Goal: Task Accomplishment & Management: Use online tool/utility

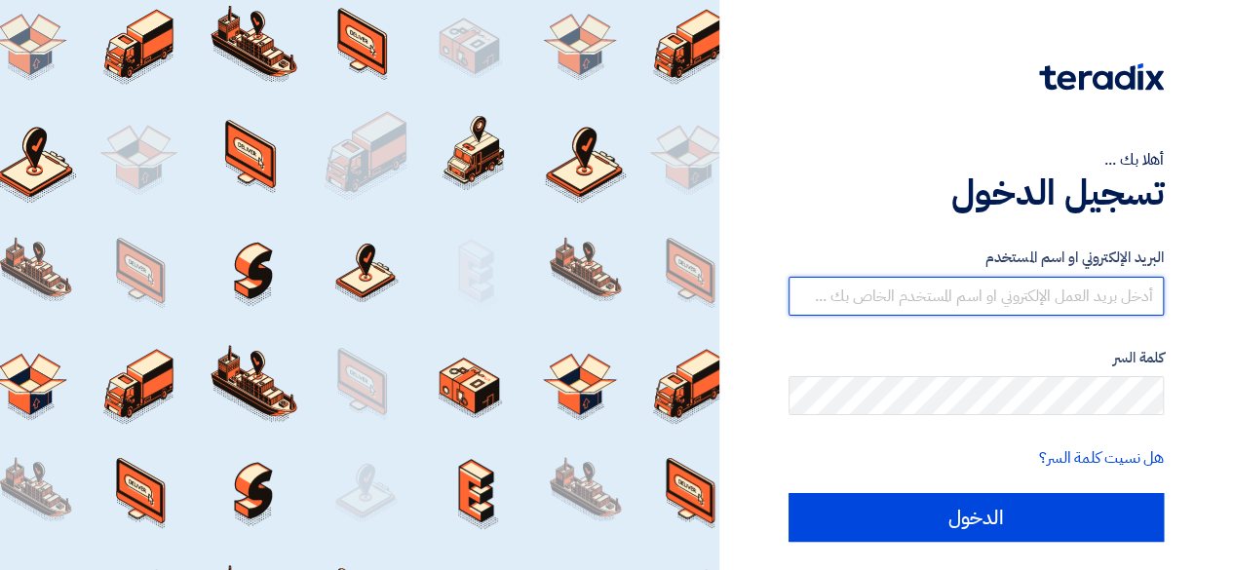
click at [918, 289] on input "text" at bounding box center [975, 296] width 375 height 39
type input "[PERSON_NAME][EMAIL_ADDRESS][PERSON_NAME][DOMAIN_NAME]"
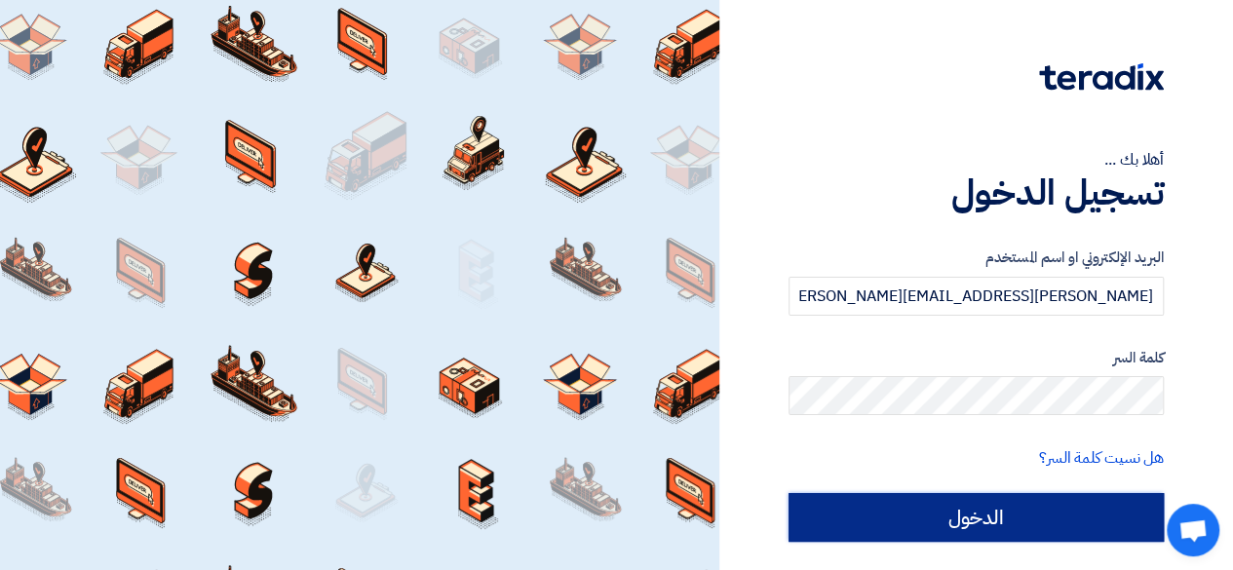
click at [949, 524] on input "الدخول" at bounding box center [975, 517] width 375 height 49
type input "Sign in"
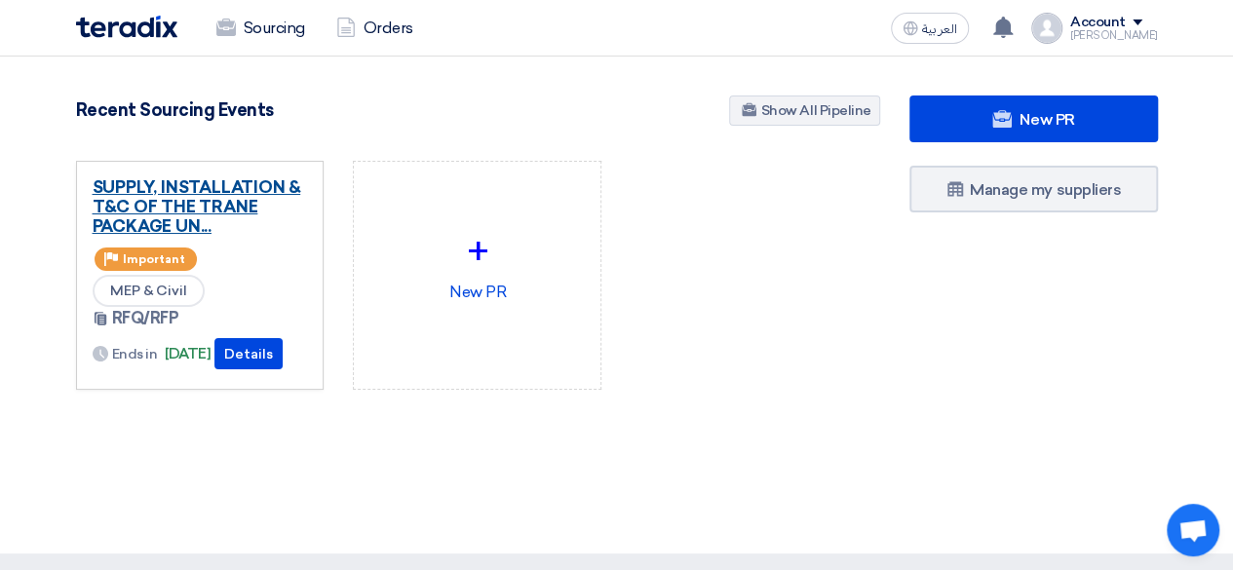
click at [201, 202] on link "SUPPLY, INSTALLATION & T&C OF THE TRANE PACKAGE UN..." at bounding box center [200, 206] width 215 height 58
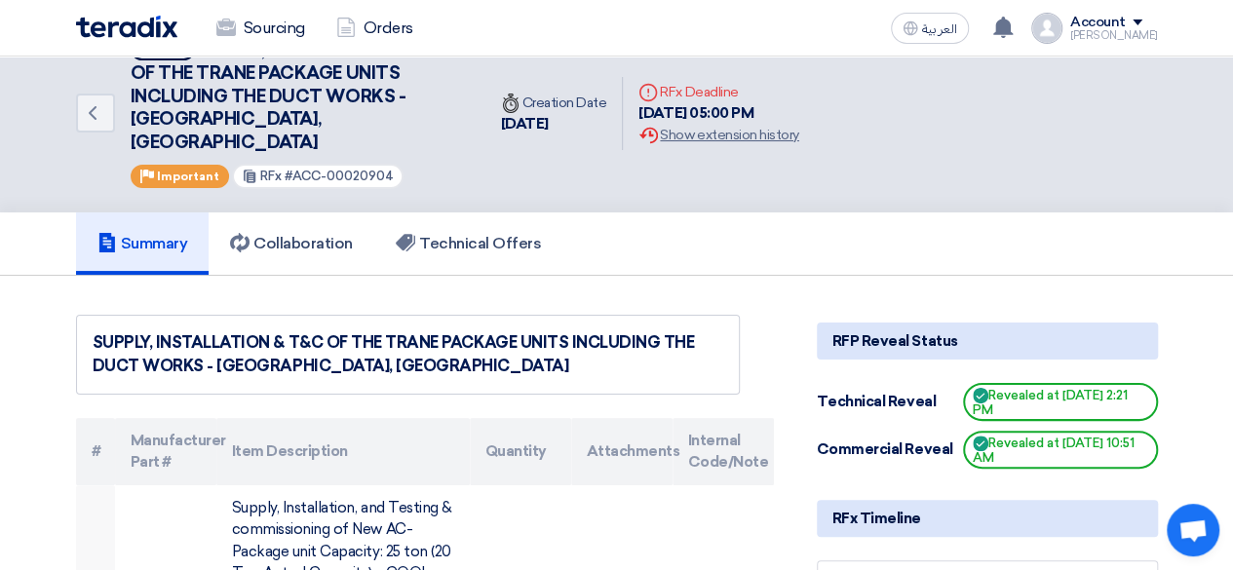
scroll to position [36, 0]
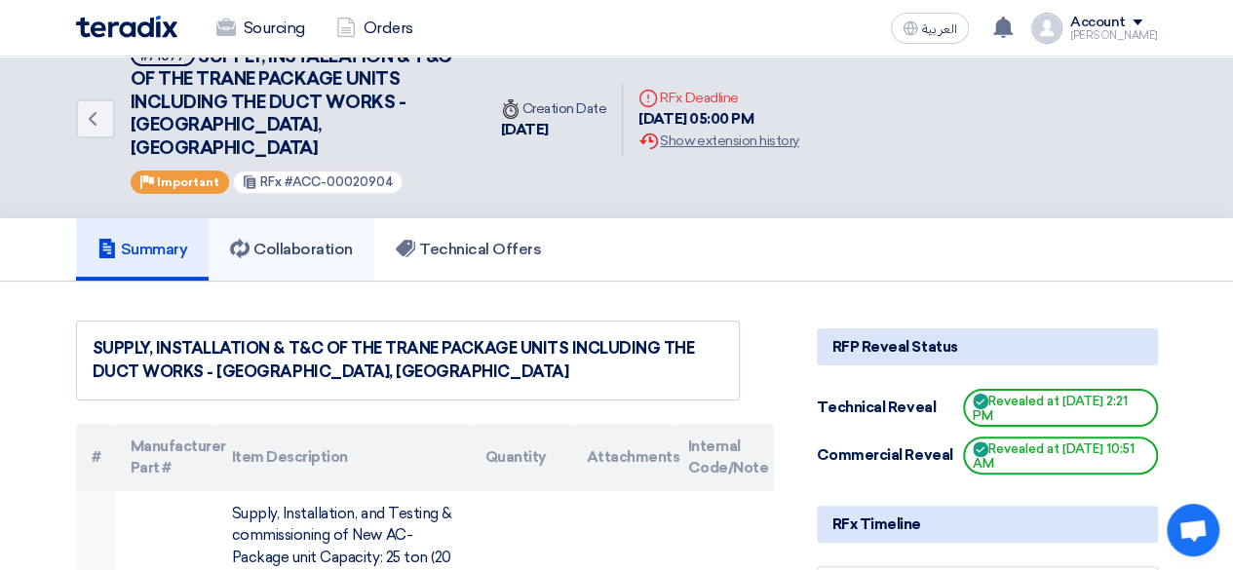
click at [280, 240] on h5 "Collaboration" at bounding box center [291, 249] width 123 height 19
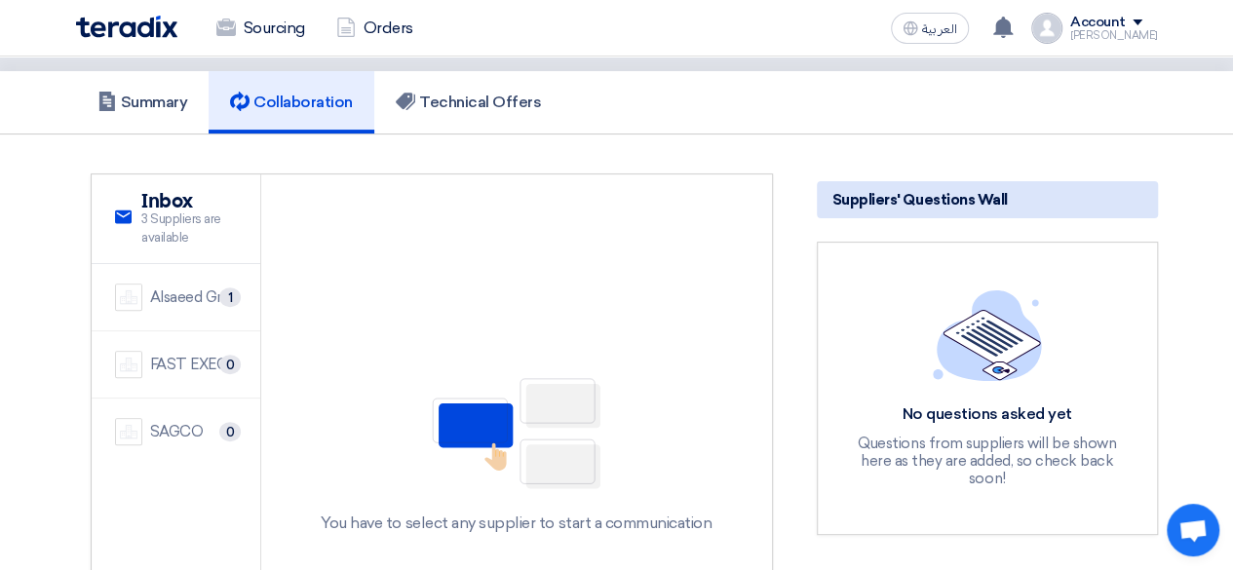
scroll to position [184, 0]
click at [187, 285] on div "Alsaeed Group" at bounding box center [194, 296] width 88 height 22
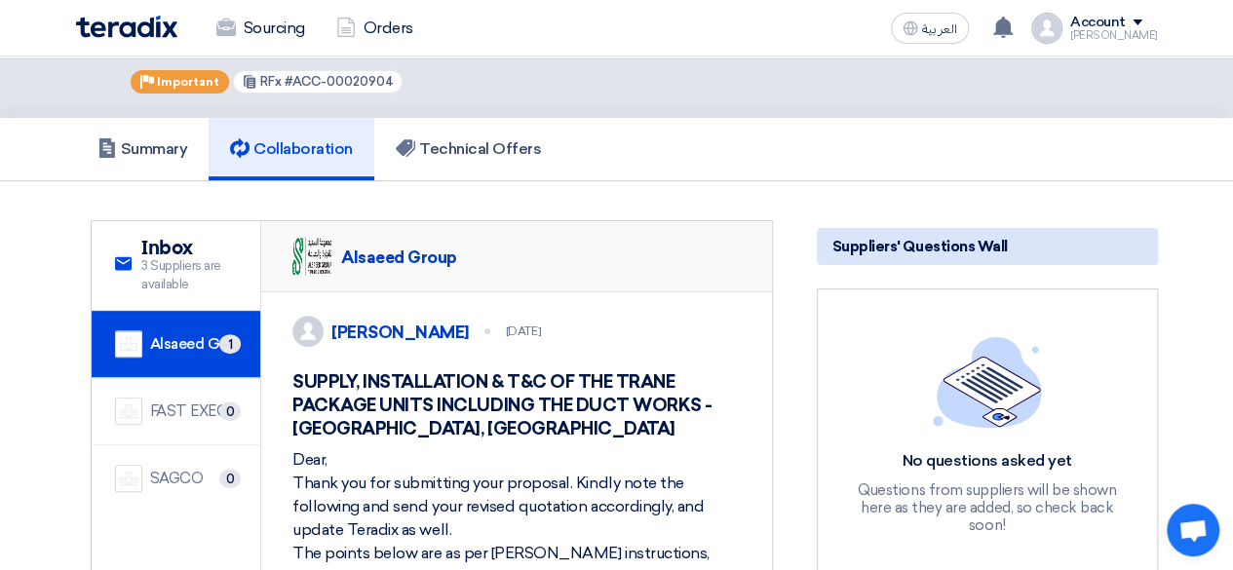
scroll to position [135, 0]
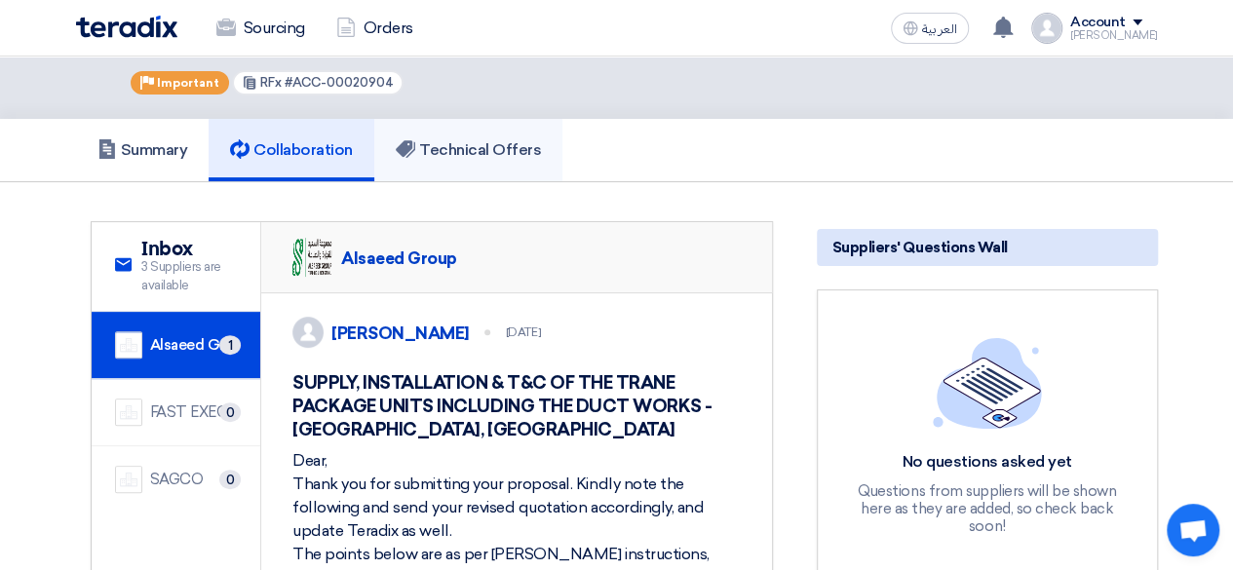
click at [453, 140] on h5 "Technical Offers" at bounding box center [468, 149] width 145 height 19
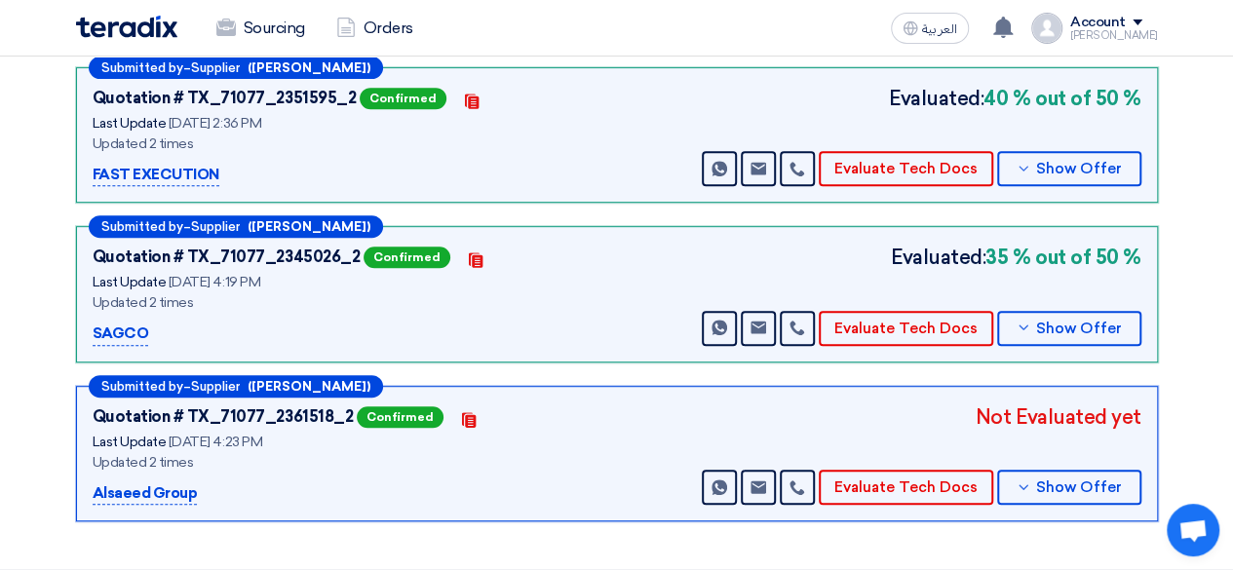
scroll to position [384, 0]
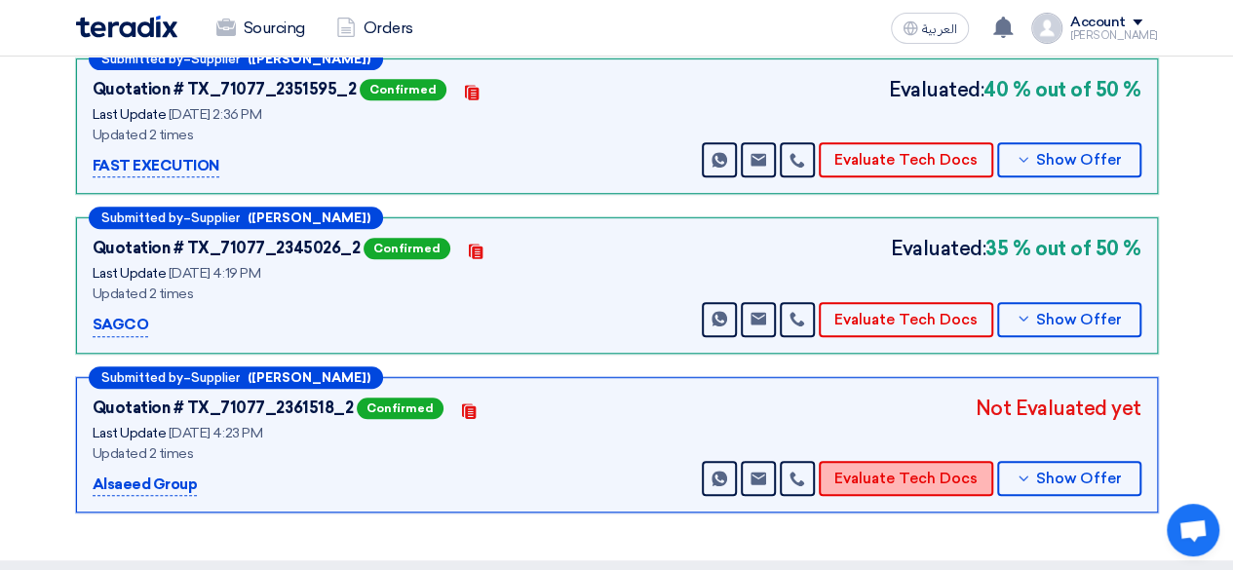
click at [883, 461] on button "Evaluate Tech Docs" at bounding box center [905, 478] width 174 height 35
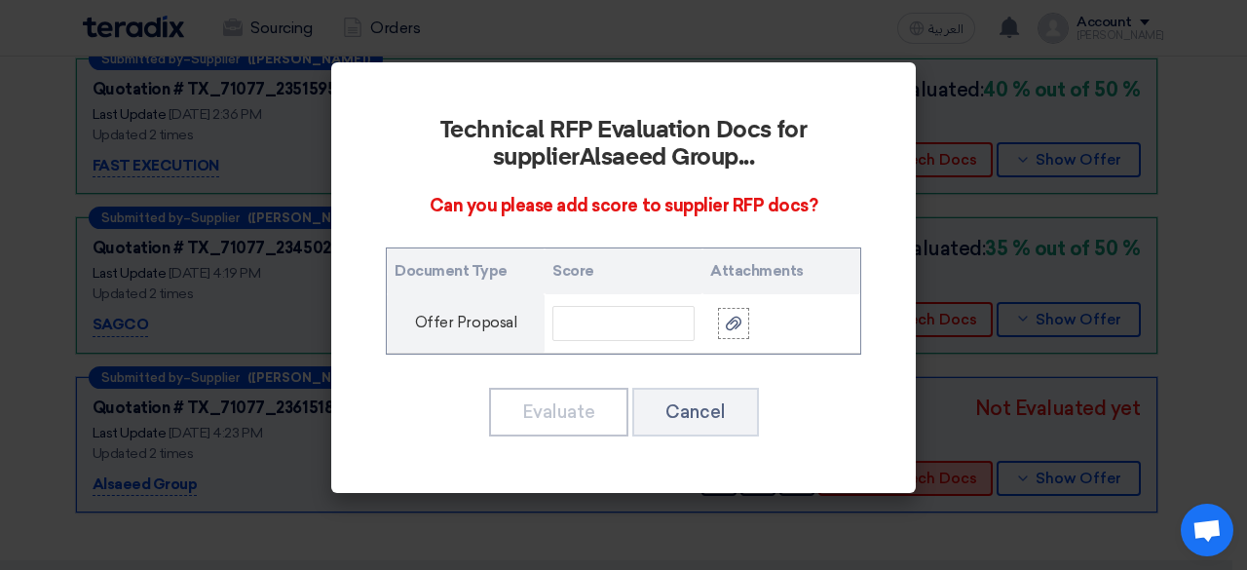
click at [883, 459] on div "Technical RFP Evaluation Docs for supplier Alsaeed Group ... Can you please add…" at bounding box center [623, 277] width 585 height 431
click at [704, 414] on button "Cancel" at bounding box center [695, 412] width 127 height 49
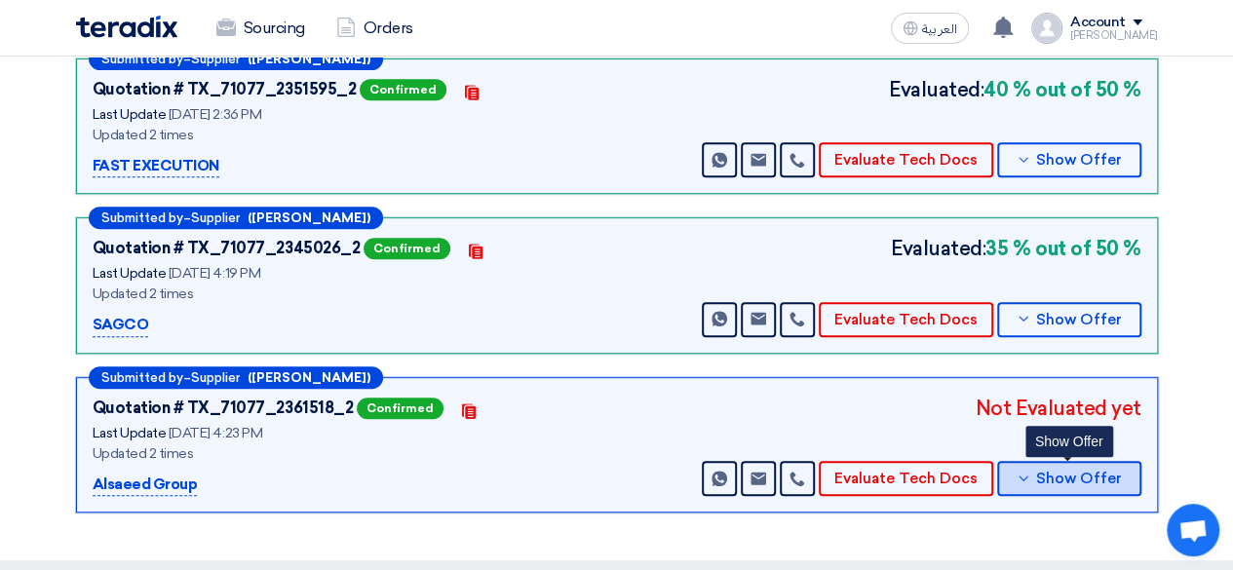
click at [1047, 472] on span "Show Offer" at bounding box center [1079, 479] width 86 height 15
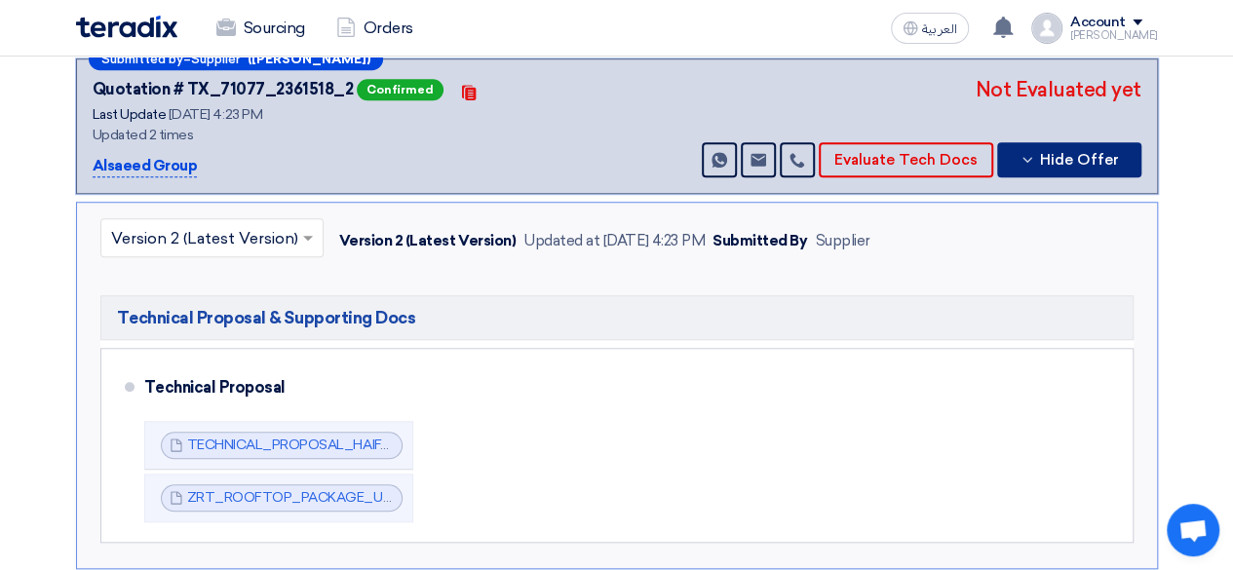
scroll to position [704, 0]
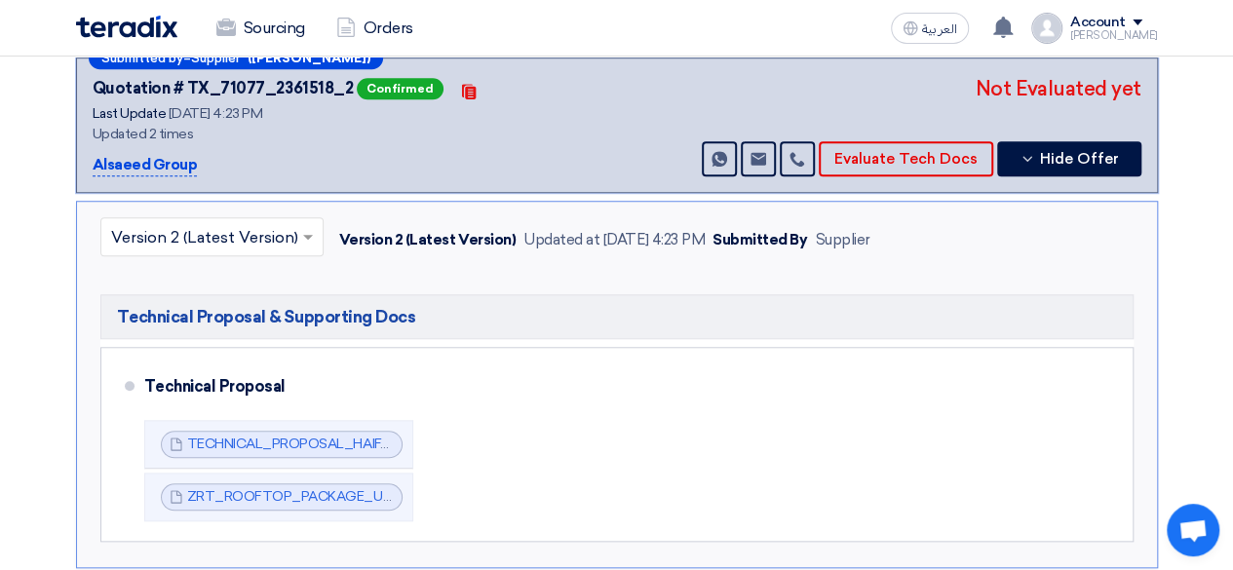
click at [1041, 501] on li "Technical Proposal TECHNICAL_PROPOSAL_HAIFA_MALL_1757510508759.pdf TECHNICAL_PR…" at bounding box center [616, 444] width 1015 height 177
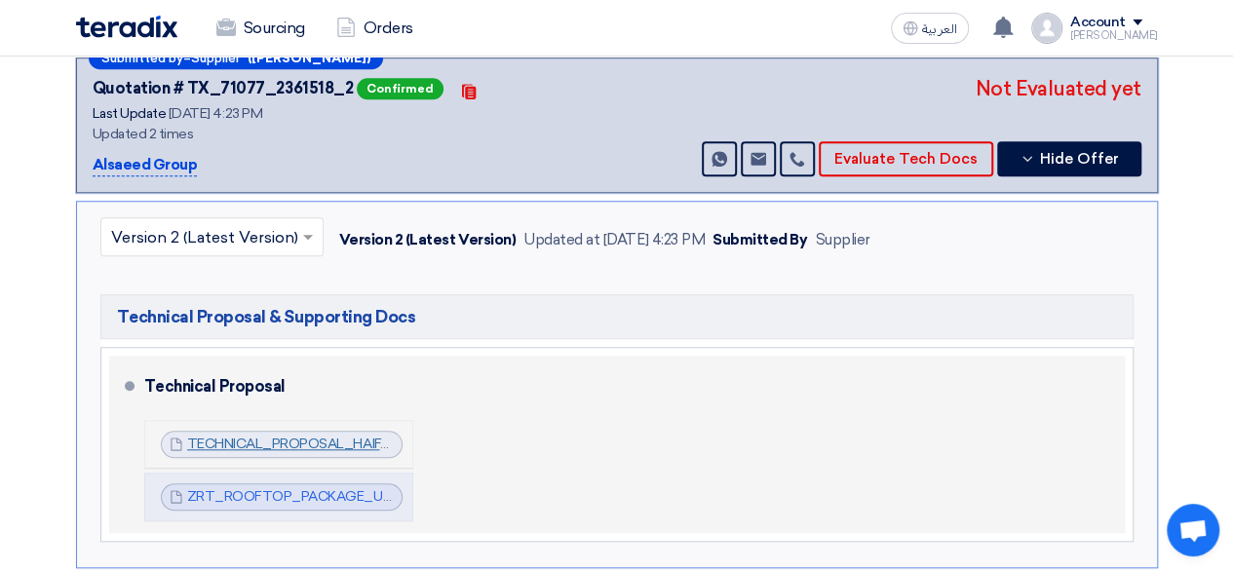
click at [304, 436] on link "TECHNICAL_PROPOSAL_HAIFA_MALL_1757510508759.pdf" at bounding box center [375, 444] width 377 height 17
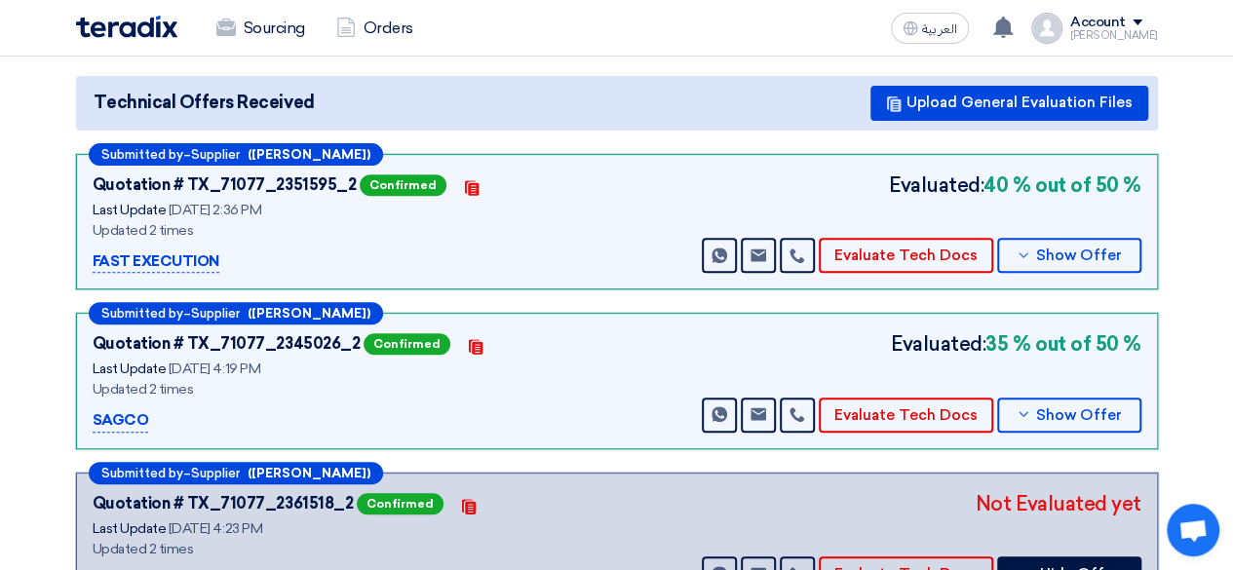
scroll to position [285, 0]
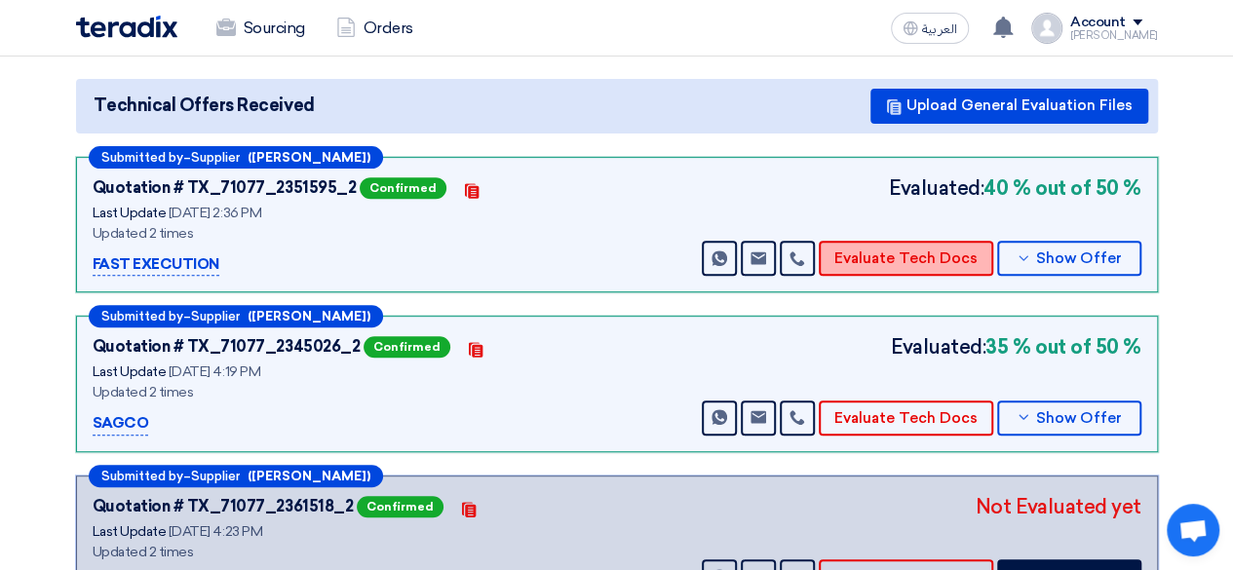
click at [916, 241] on button "Evaluate Tech Docs" at bounding box center [905, 258] width 174 height 35
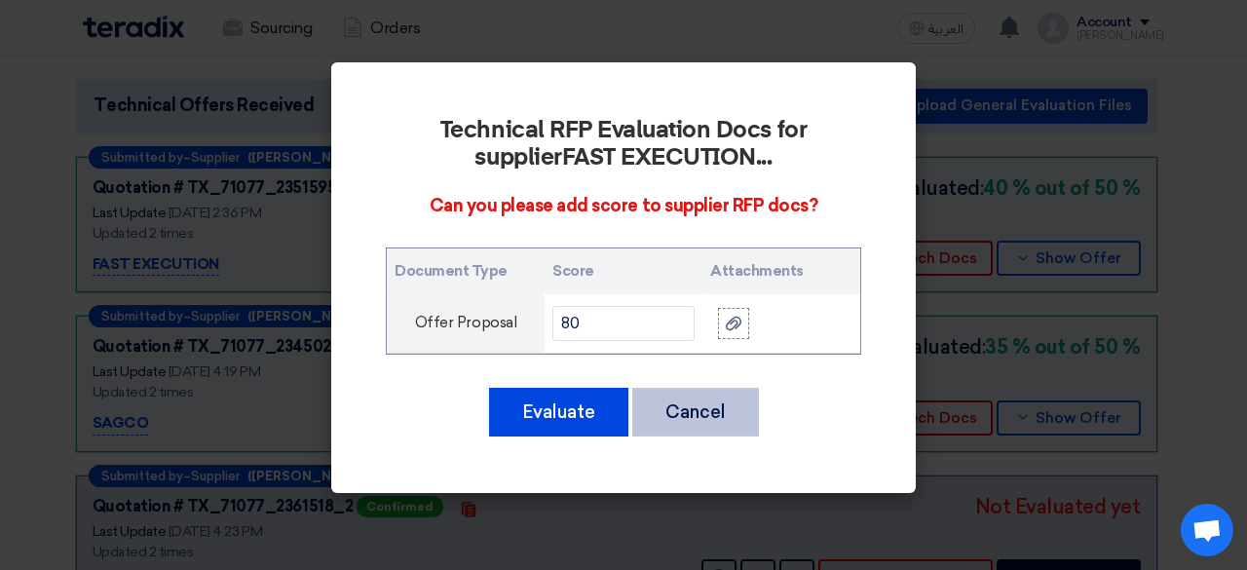
click at [735, 397] on button "Cancel" at bounding box center [695, 412] width 127 height 49
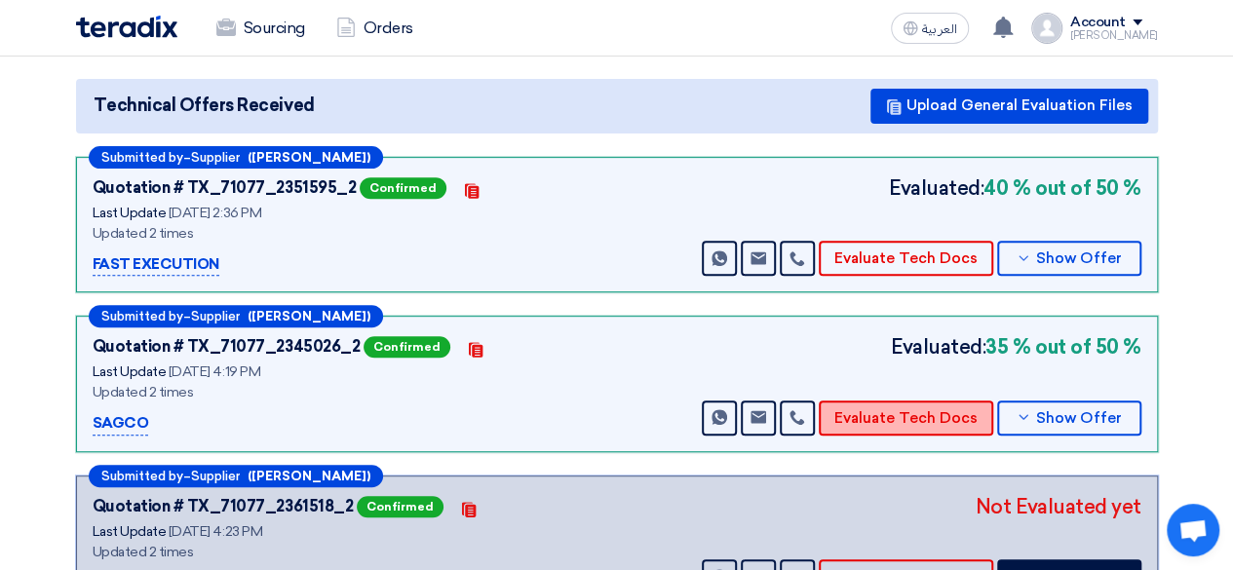
click at [910, 400] on button "Evaluate Tech Docs" at bounding box center [905, 417] width 174 height 35
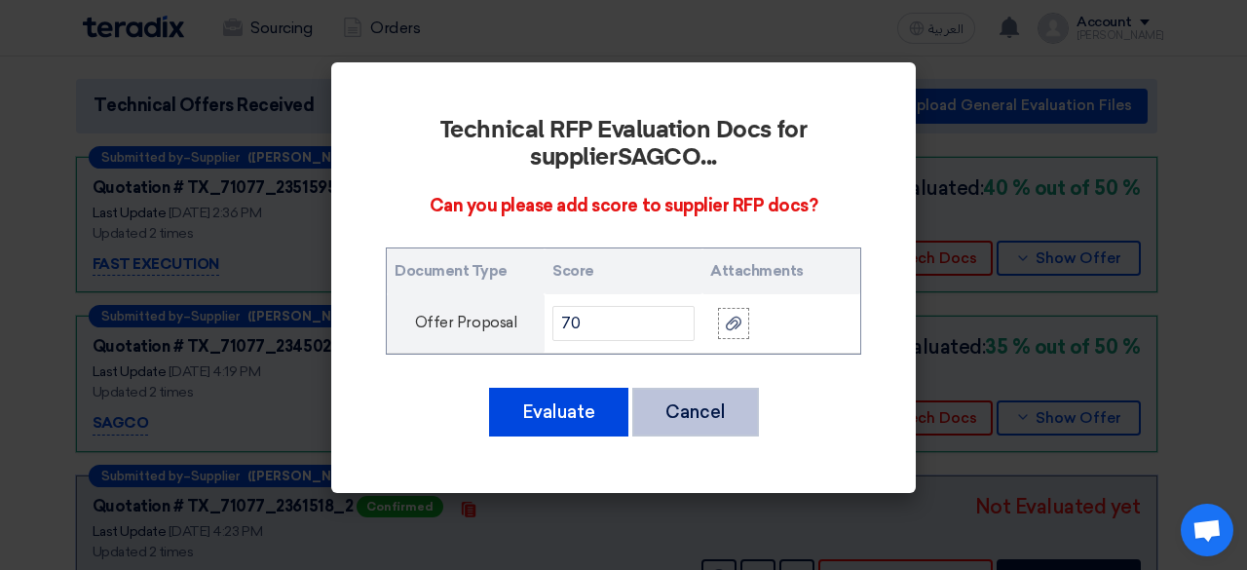
click at [716, 407] on button "Cancel" at bounding box center [695, 412] width 127 height 49
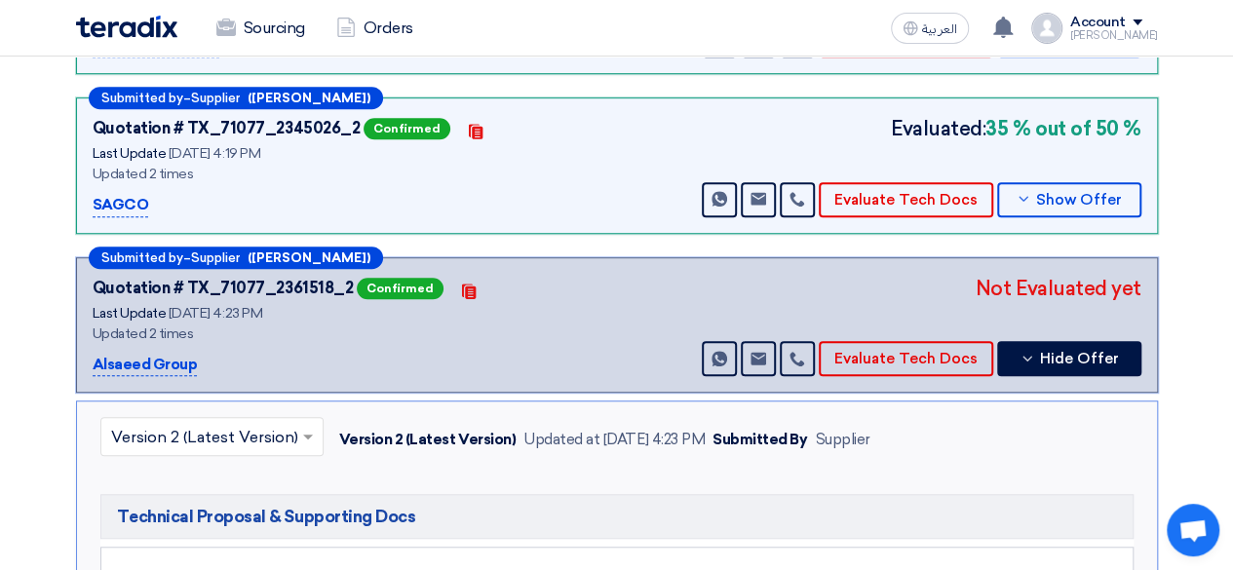
scroll to position [512, 0]
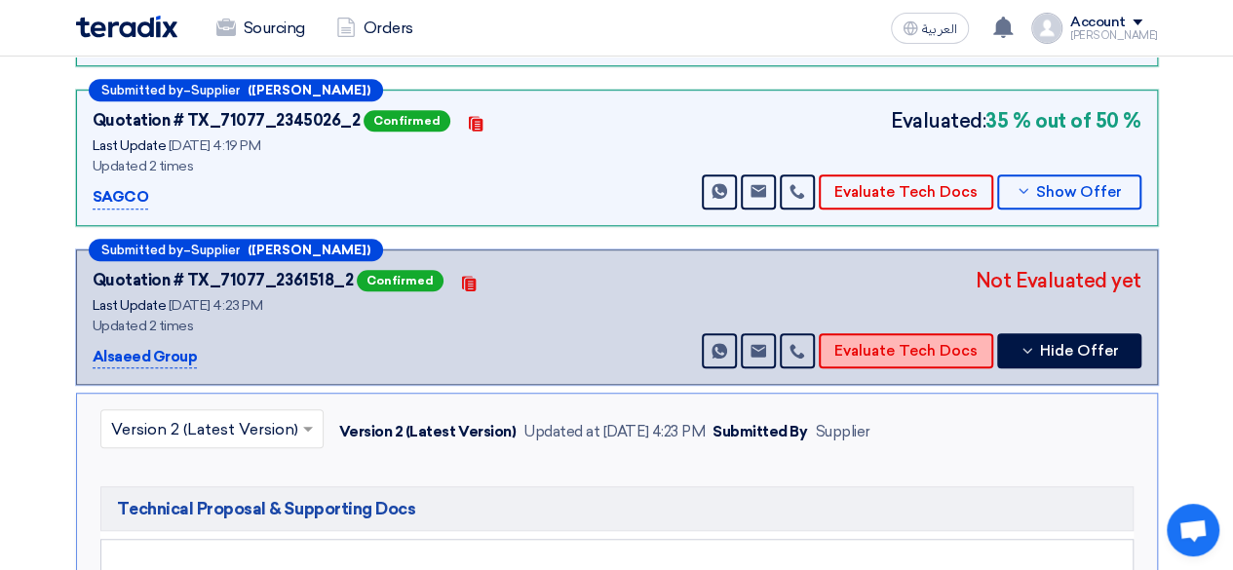
click at [896, 333] on button "Evaluate Tech Docs" at bounding box center [905, 350] width 174 height 35
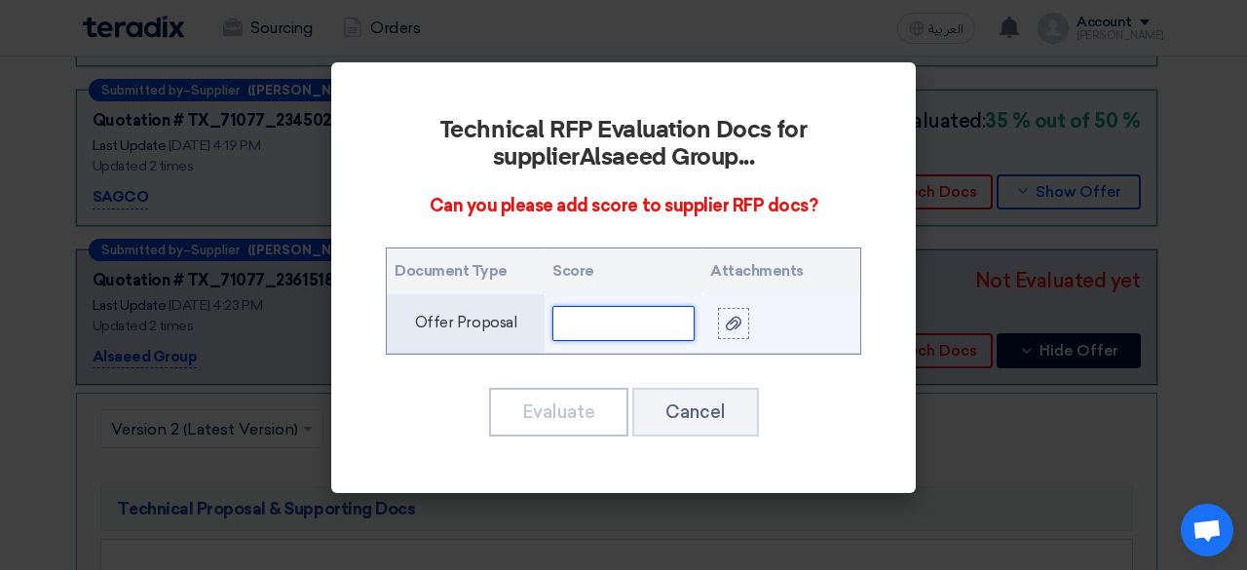
click at [599, 312] on input "text" at bounding box center [623, 323] width 142 height 35
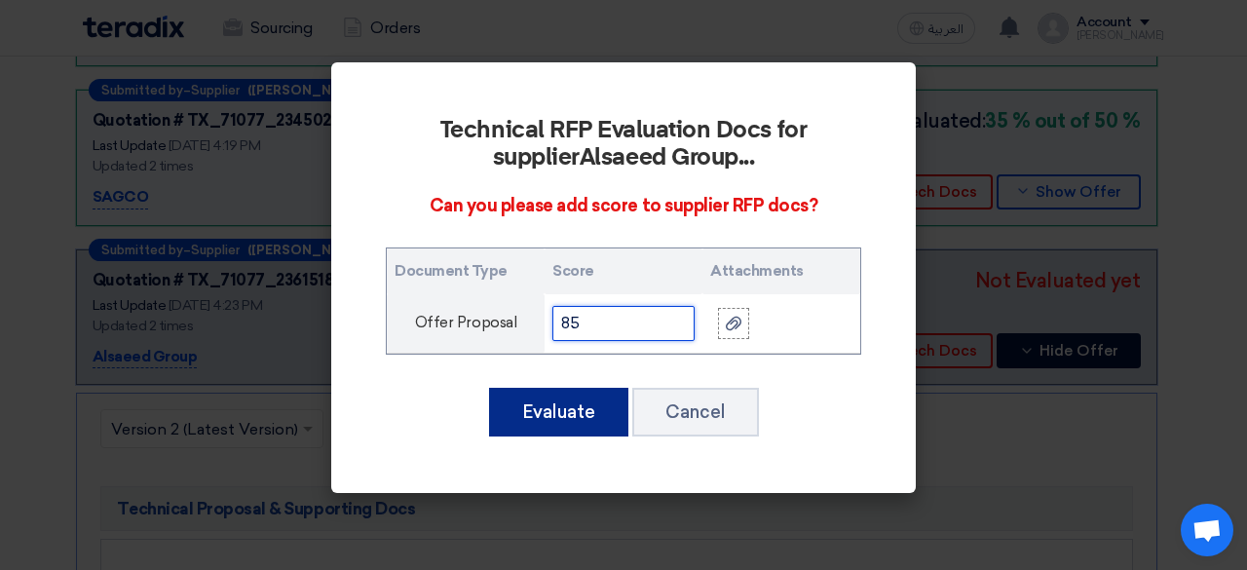
type input "85"
click at [558, 408] on button "Evaluate" at bounding box center [558, 412] width 139 height 49
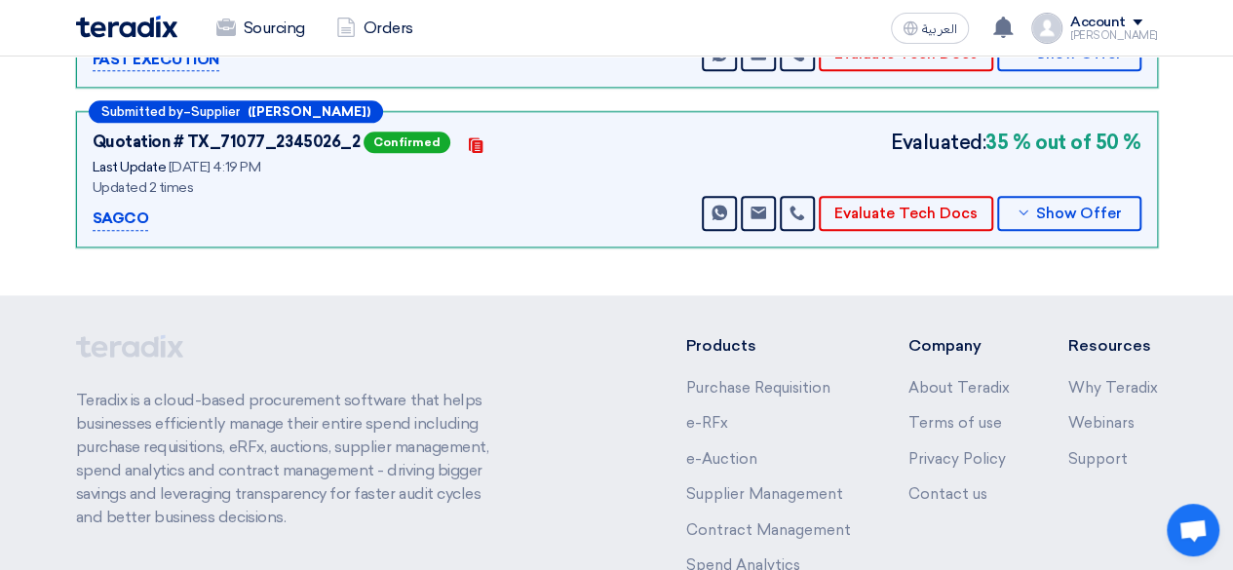
scroll to position [1076, 0]
